Goal: Complete application form

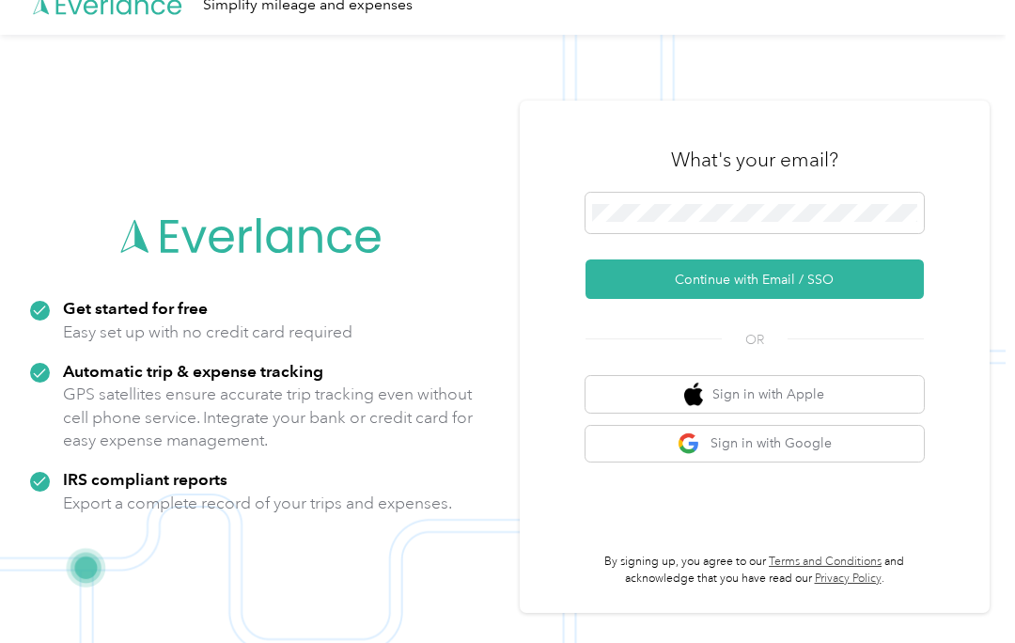
scroll to position [60, 0]
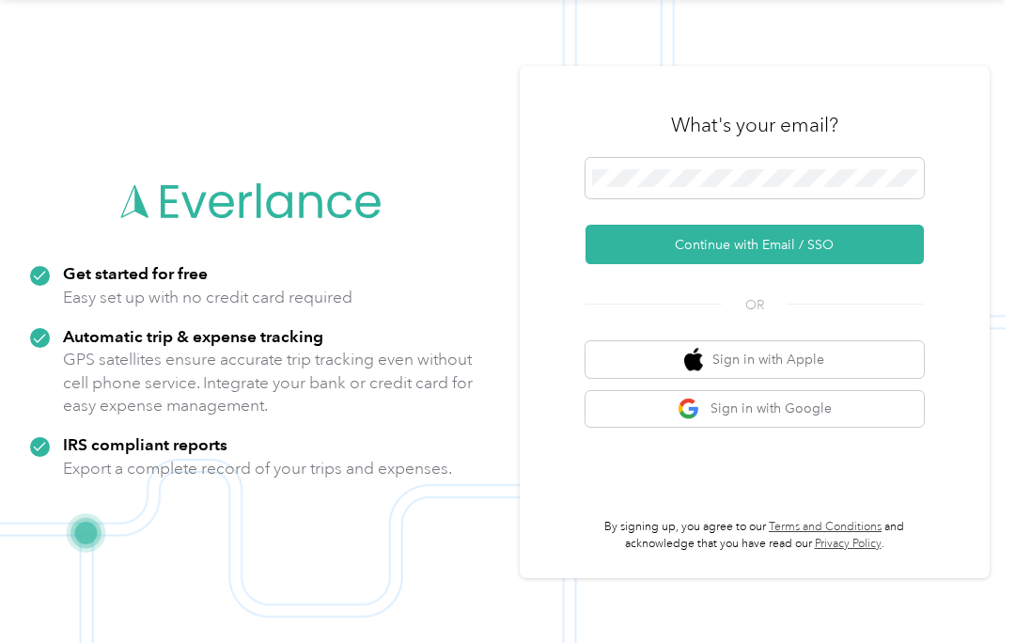
click at [856, 245] on button "Continue with Email / SSO" at bounding box center [754, 244] width 338 height 39
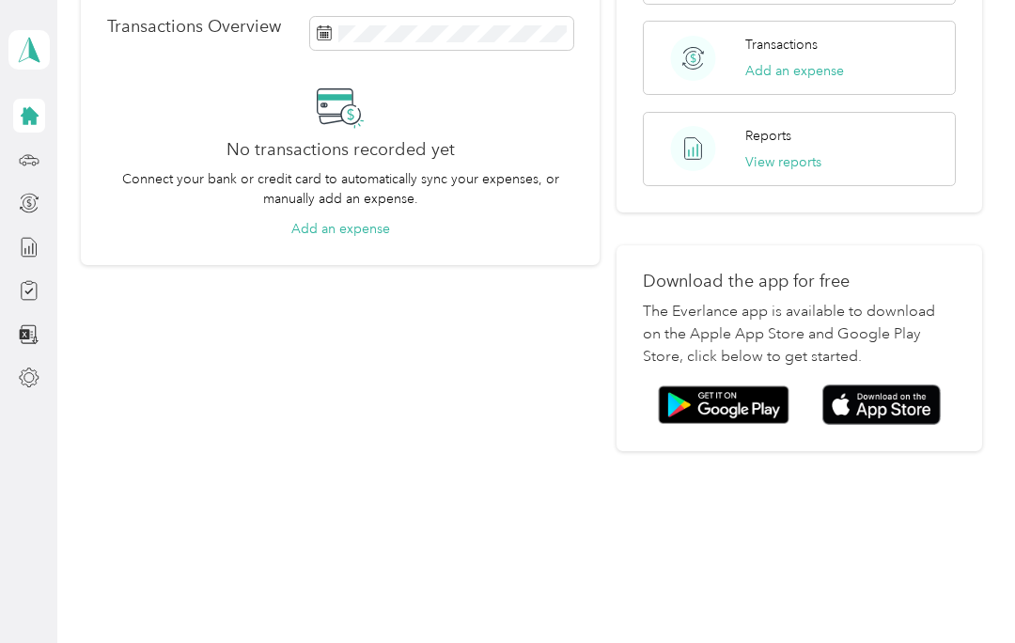
scroll to position [362, 0]
click at [897, 398] on img at bounding box center [881, 405] width 118 height 40
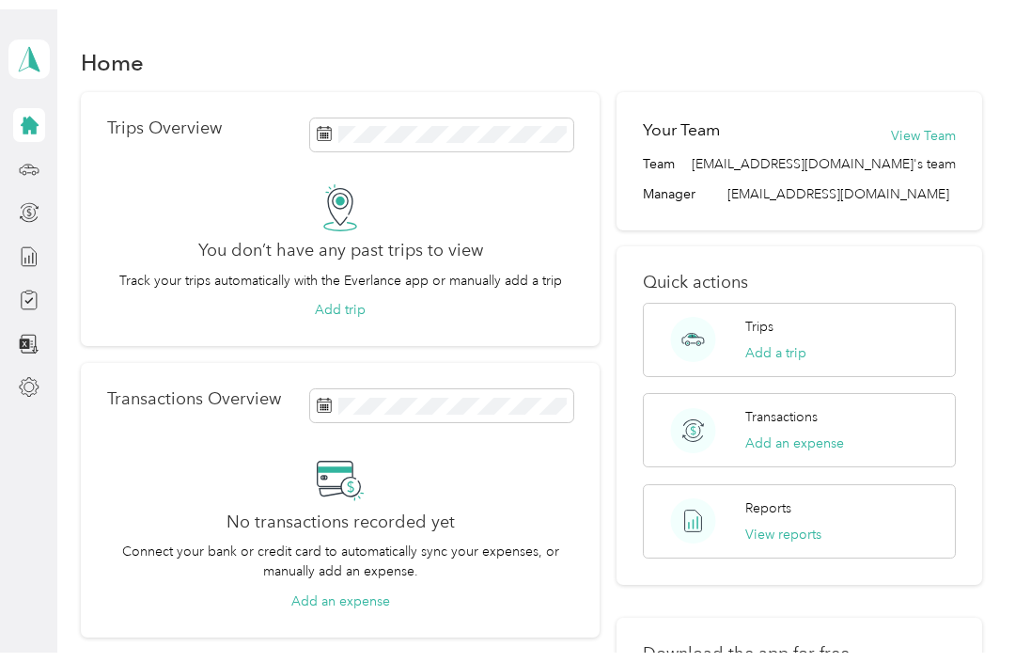
scroll to position [0, 0]
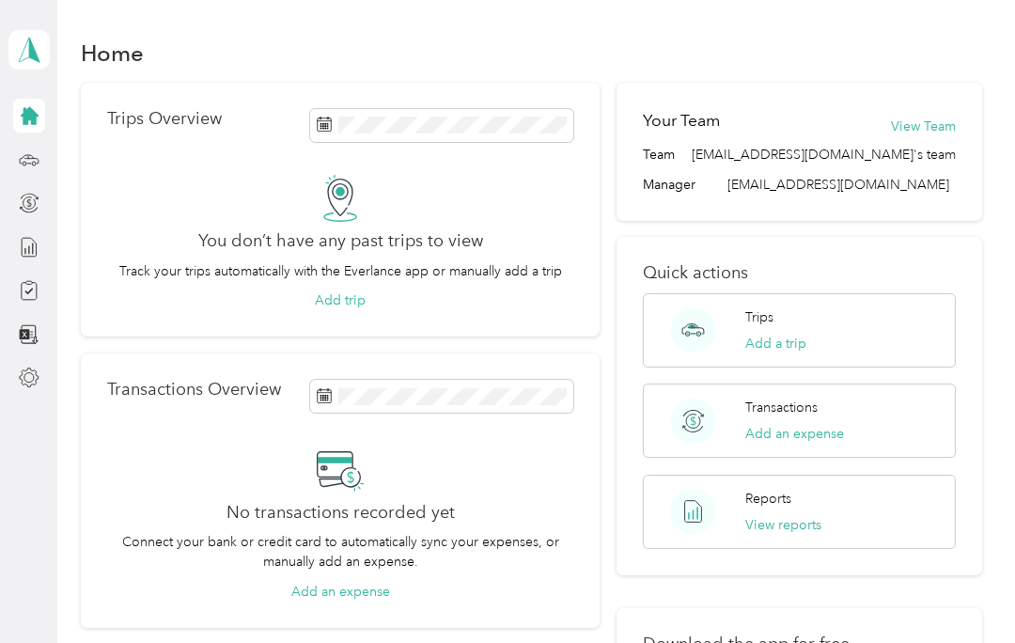
click at [26, 117] on icon at bounding box center [30, 116] width 18 height 18
click at [14, 293] on div at bounding box center [29, 290] width 32 height 34
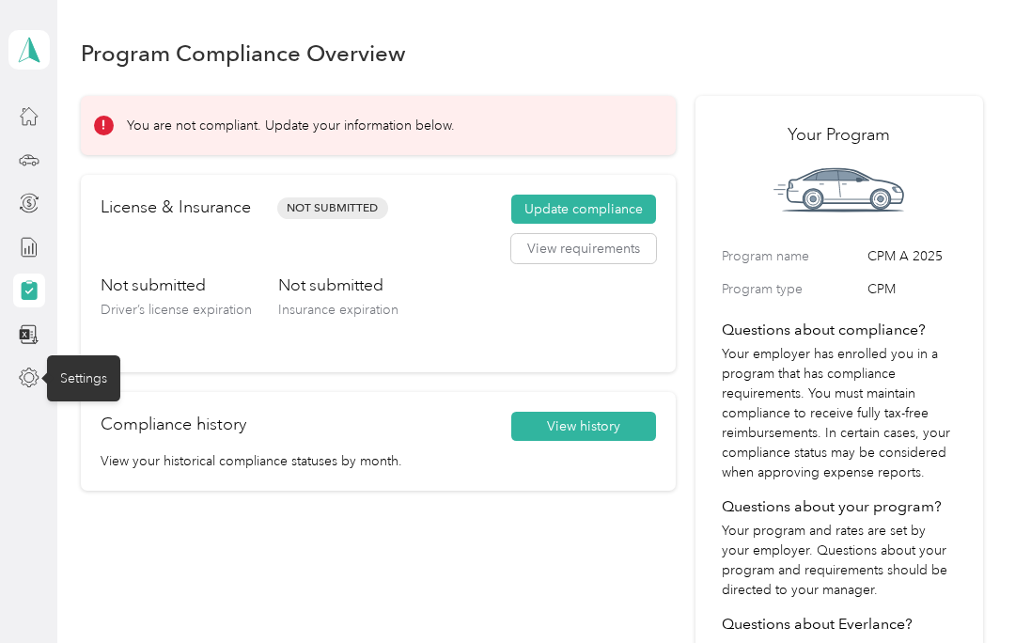
click at [621, 211] on button "Update compliance" at bounding box center [583, 210] width 145 height 30
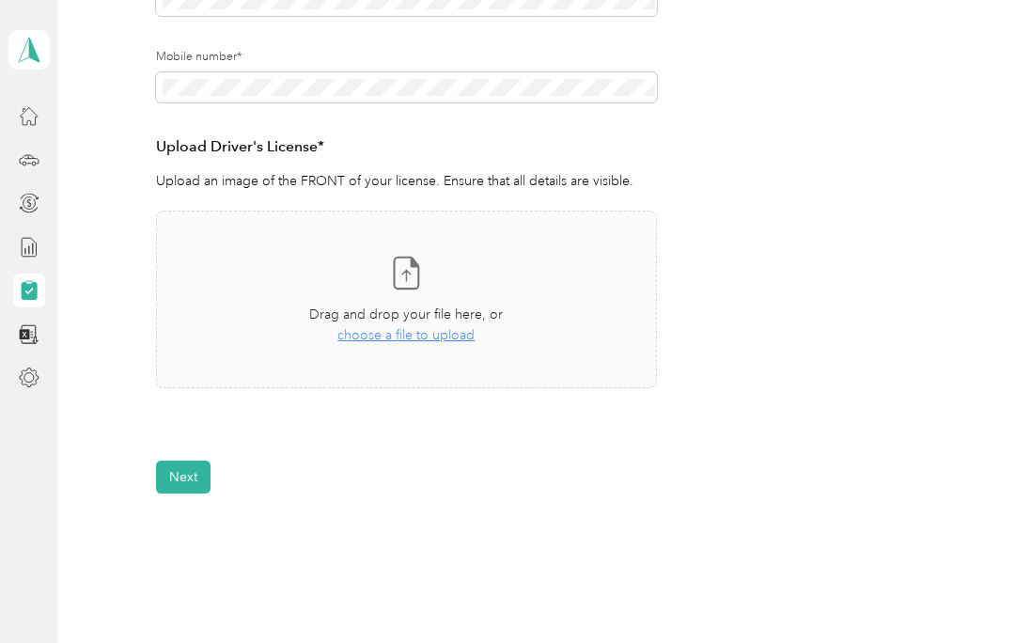
scroll to position [412, 0]
